Goal: Understand process/instructions: Learn how to perform a task or action

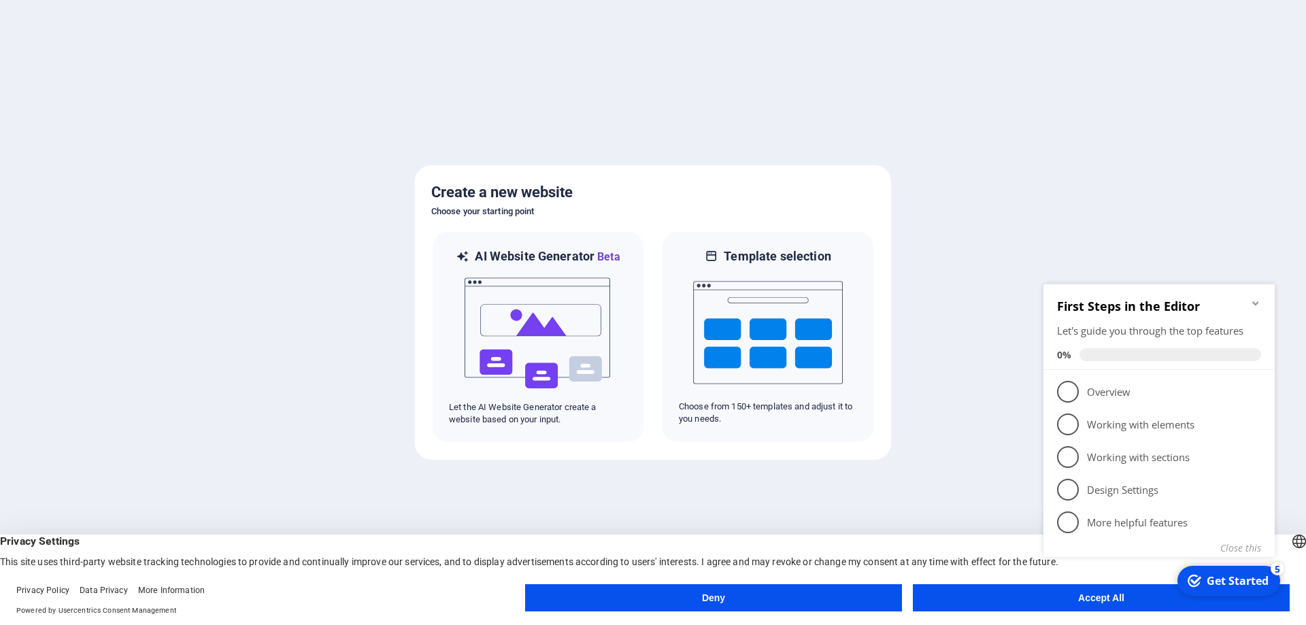
click at [1074, 598] on div "checkmark Get Started 5 First Steps in the Editor Let's guide you through the t…" at bounding box center [1162, 436] width 248 height 331
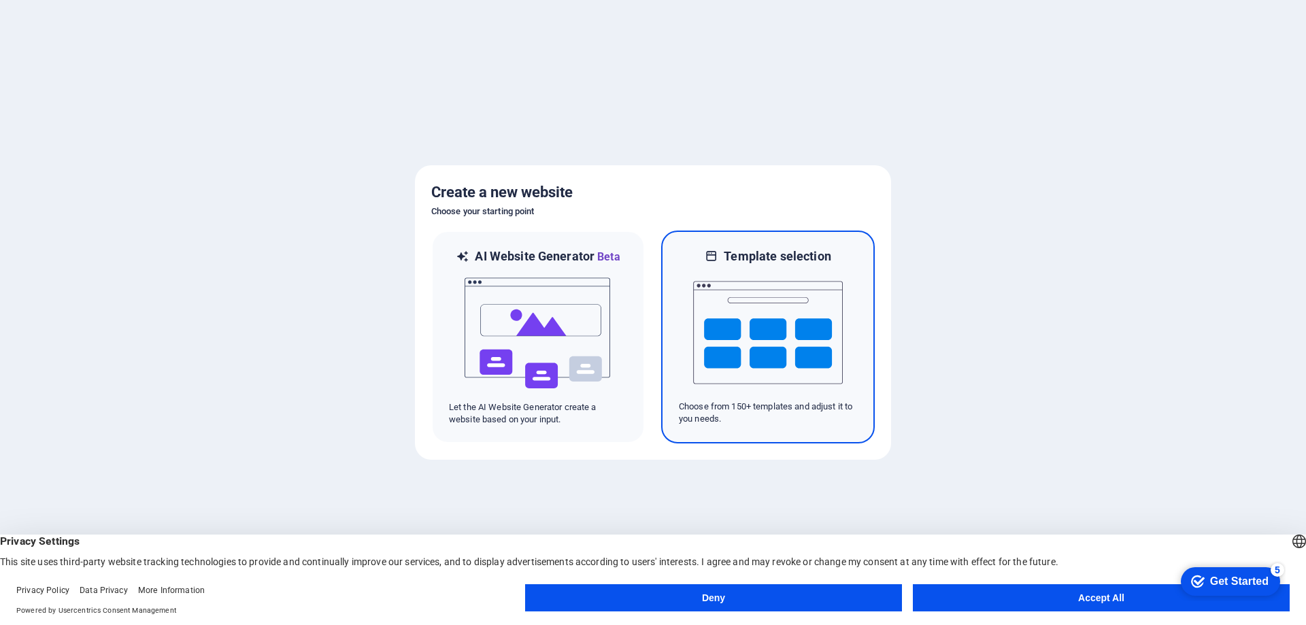
click at [756, 337] on img at bounding box center [768, 333] width 150 height 136
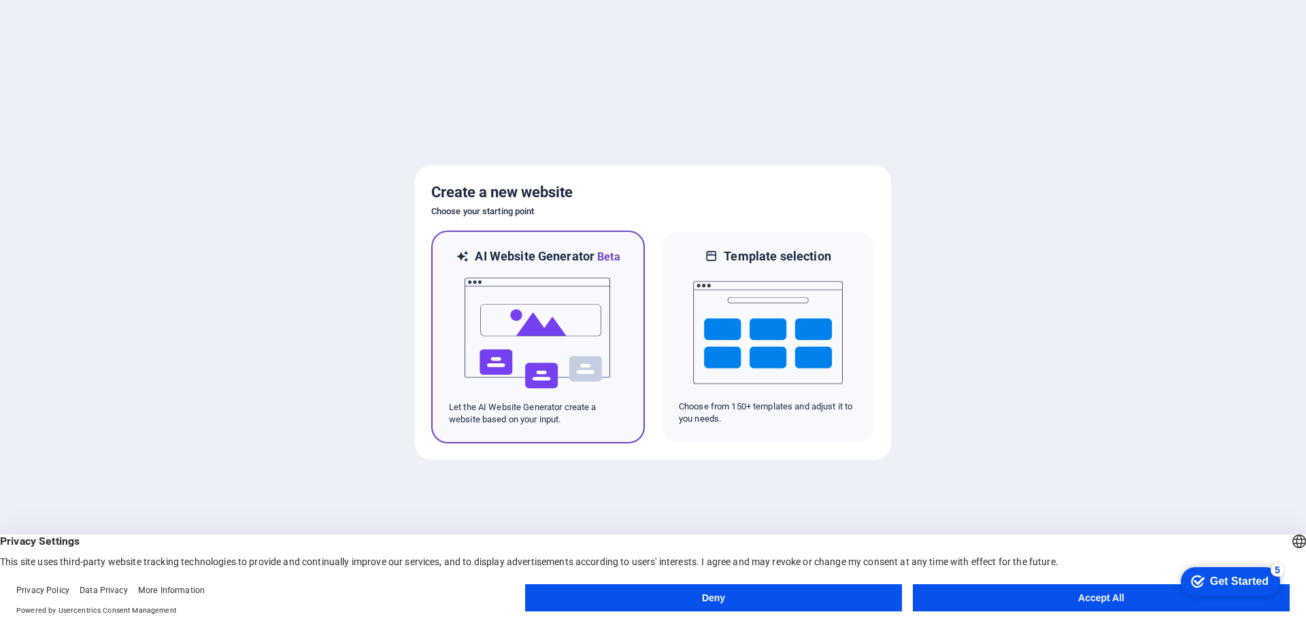
click at [477, 310] on img at bounding box center [538, 333] width 150 height 136
